Goal: Information Seeking & Learning: Learn about a topic

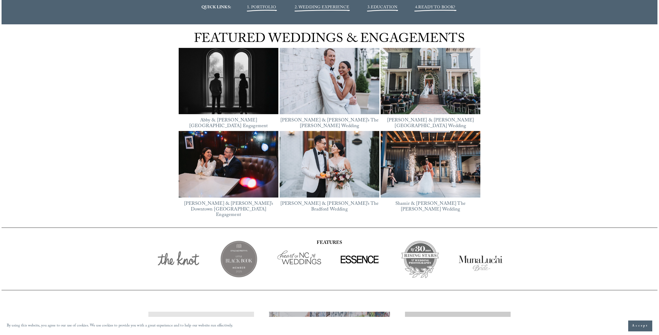
scroll to position [809, 0]
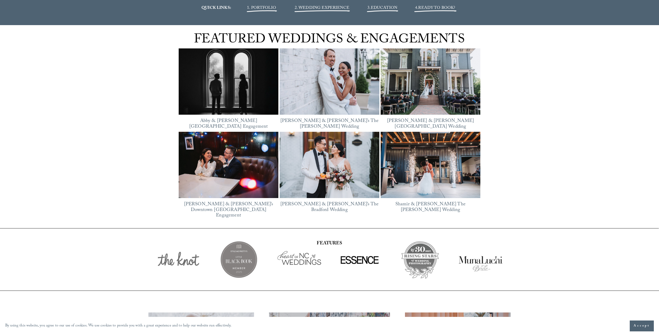
click at [267, 7] on span "1. PORTFOLIO" at bounding box center [261, 8] width 29 height 7
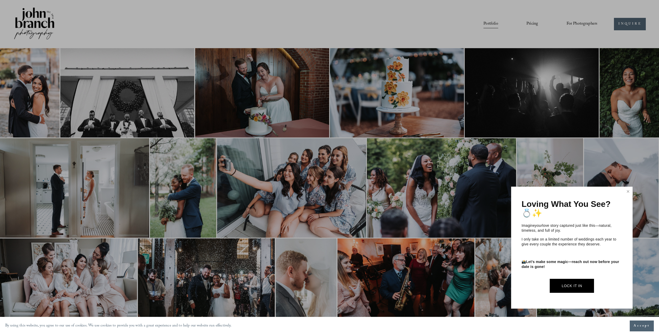
click at [334, 16] on div at bounding box center [329, 167] width 659 height 335
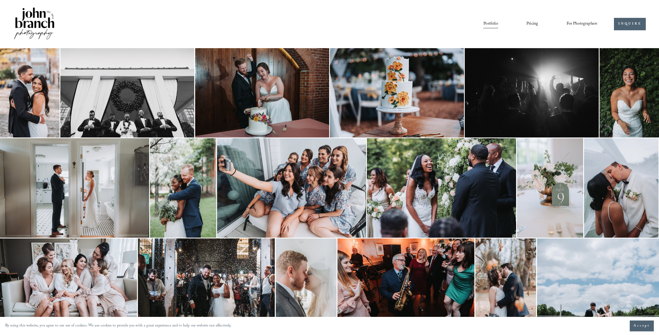
click at [529, 24] on link "Pricing" at bounding box center [532, 24] width 12 height 9
